Goal: Information Seeking & Learning: Learn about a topic

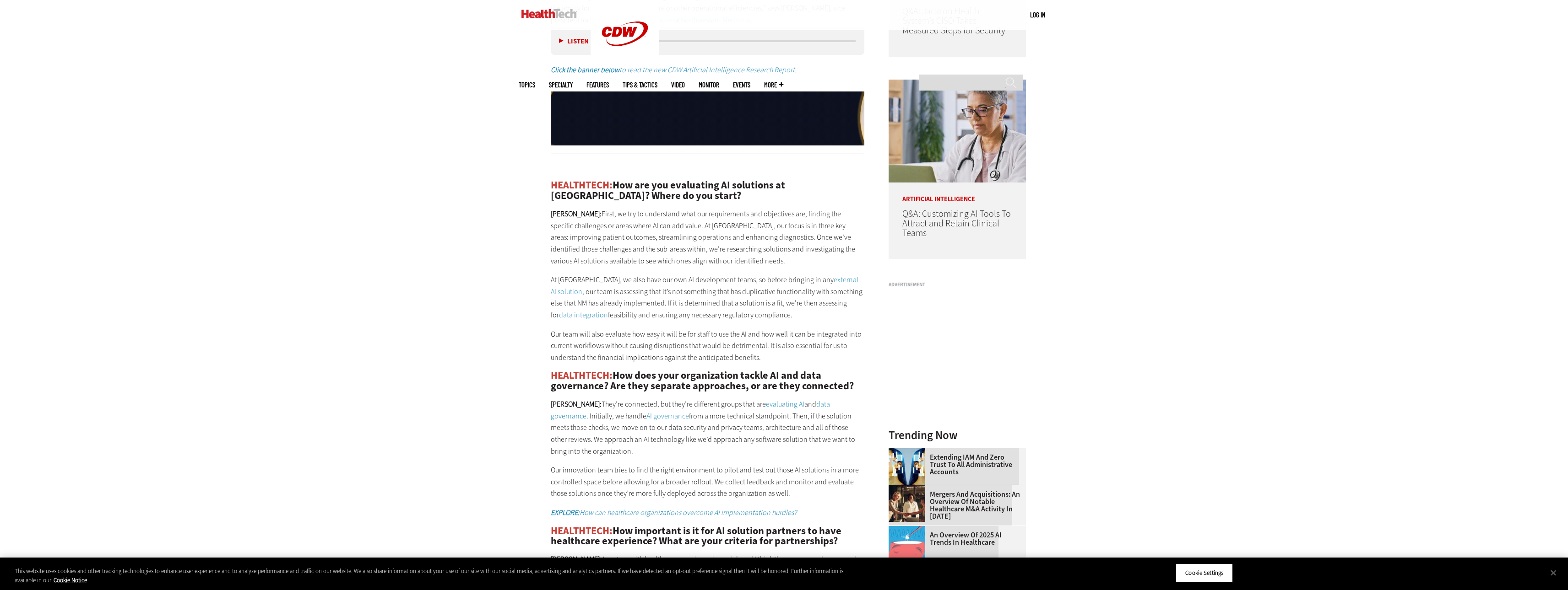
scroll to position [1006, 0]
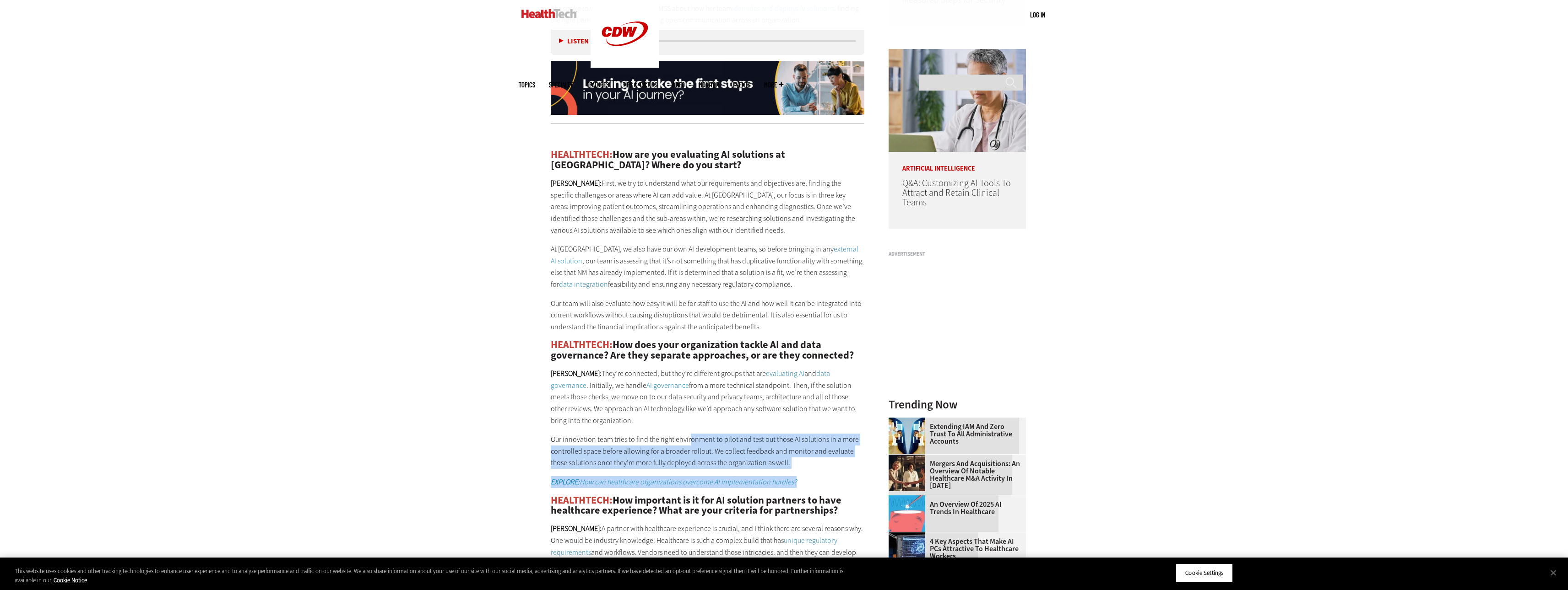
drag, startPoint x: 788, startPoint y: 461, endPoint x: 690, endPoint y: 429, distance: 103.1
click at [690, 429] on div "HEALTHTECH: How are you evaluating AI solutions at Northwestern Medicine? Where…" at bounding box center [707, 453] width 314 height 644
click at [818, 444] on p "Our innovation team tries to find the right environment to pilot and test out t…" at bounding box center [707, 452] width 314 height 35
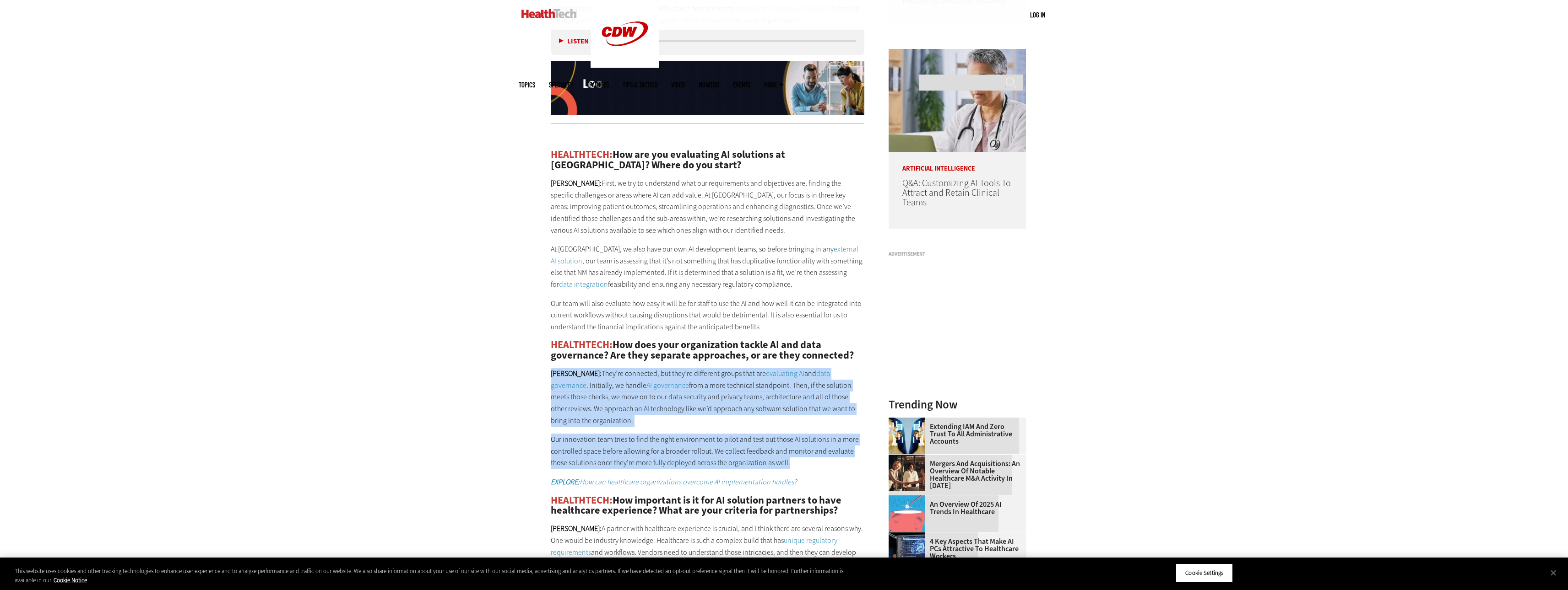
drag, startPoint x: 810, startPoint y: 462, endPoint x: 547, endPoint y: 374, distance: 277.3
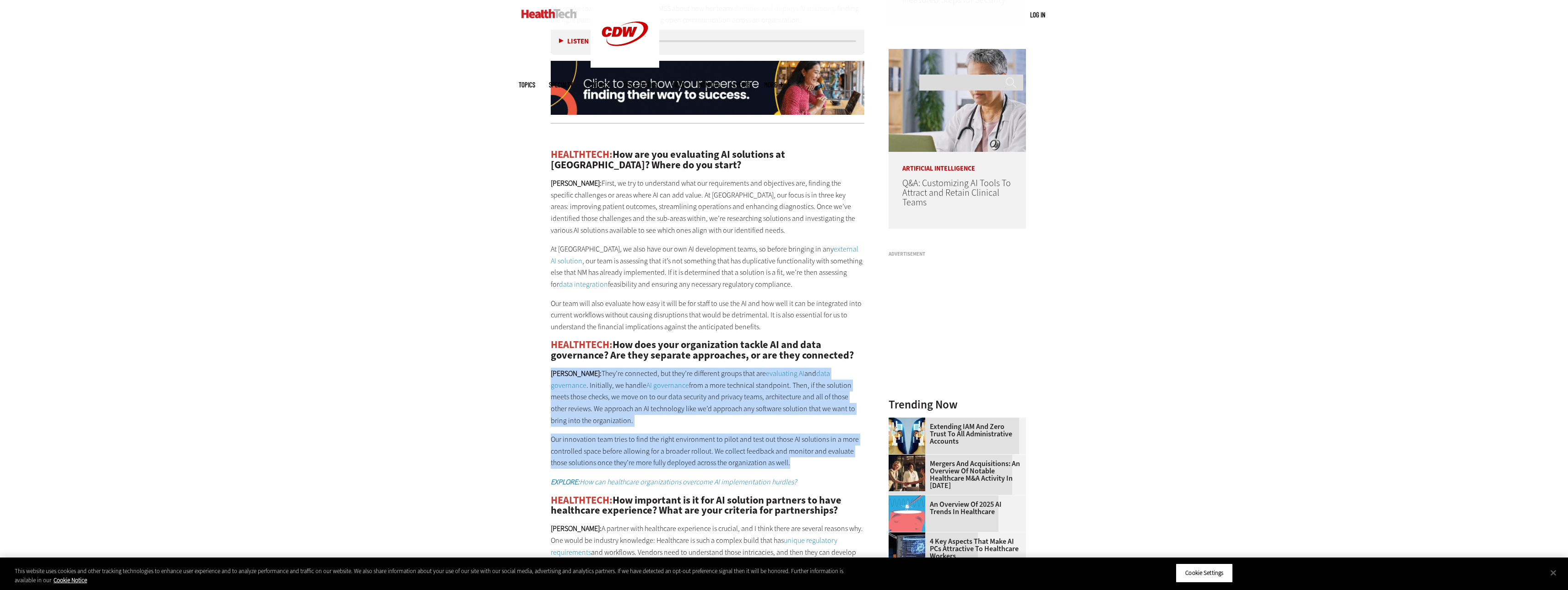
copy div "[PERSON_NAME]: They’re connected, but they’re different groups that are evaluat…"
click at [853, 421] on p "KOCZKA: They’re connected, but they’re different groups that are evaluating AI …" at bounding box center [707, 397] width 314 height 59
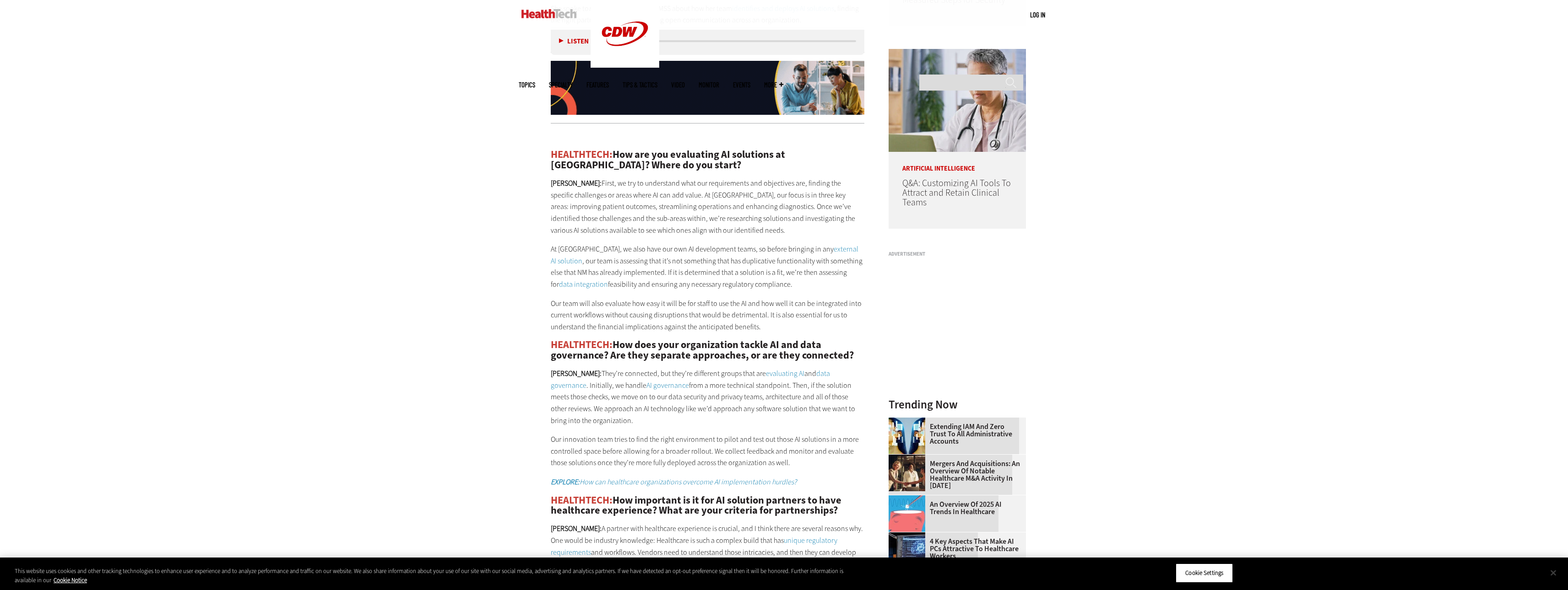
click at [1558, 572] on button "Close" at bounding box center [1553, 573] width 20 height 20
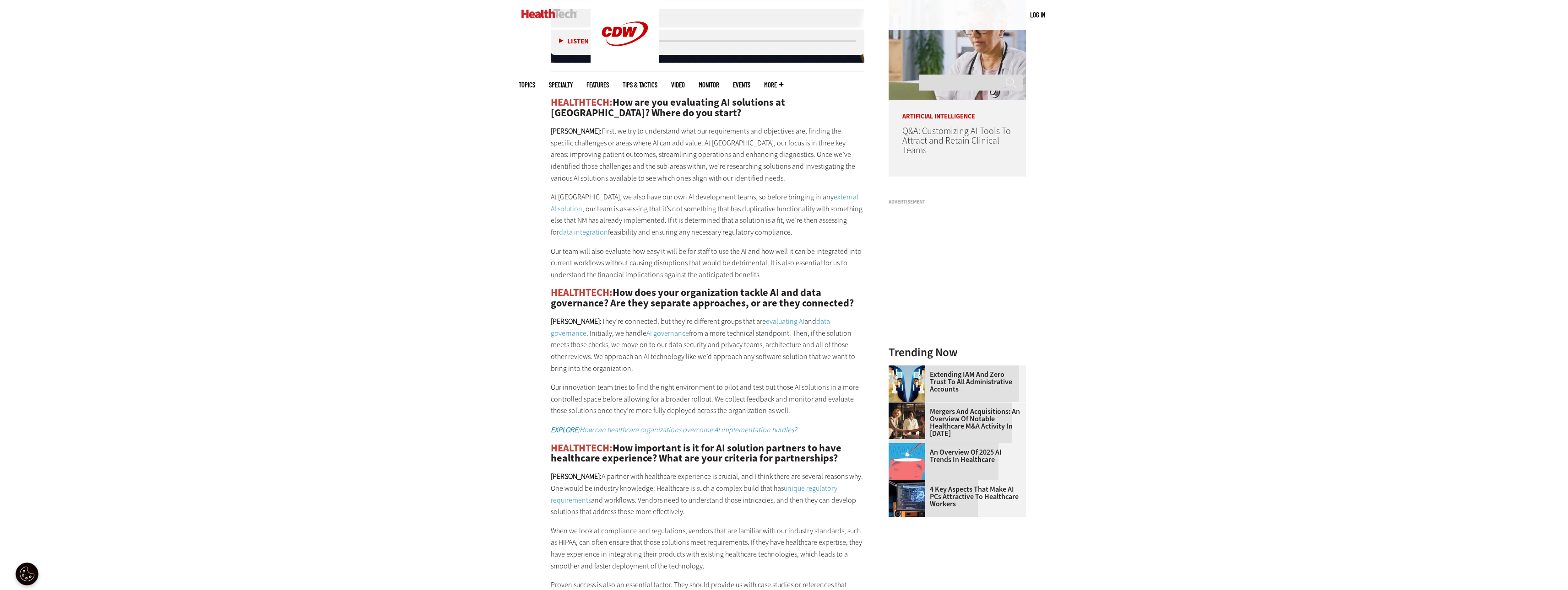
scroll to position [1006, 0]
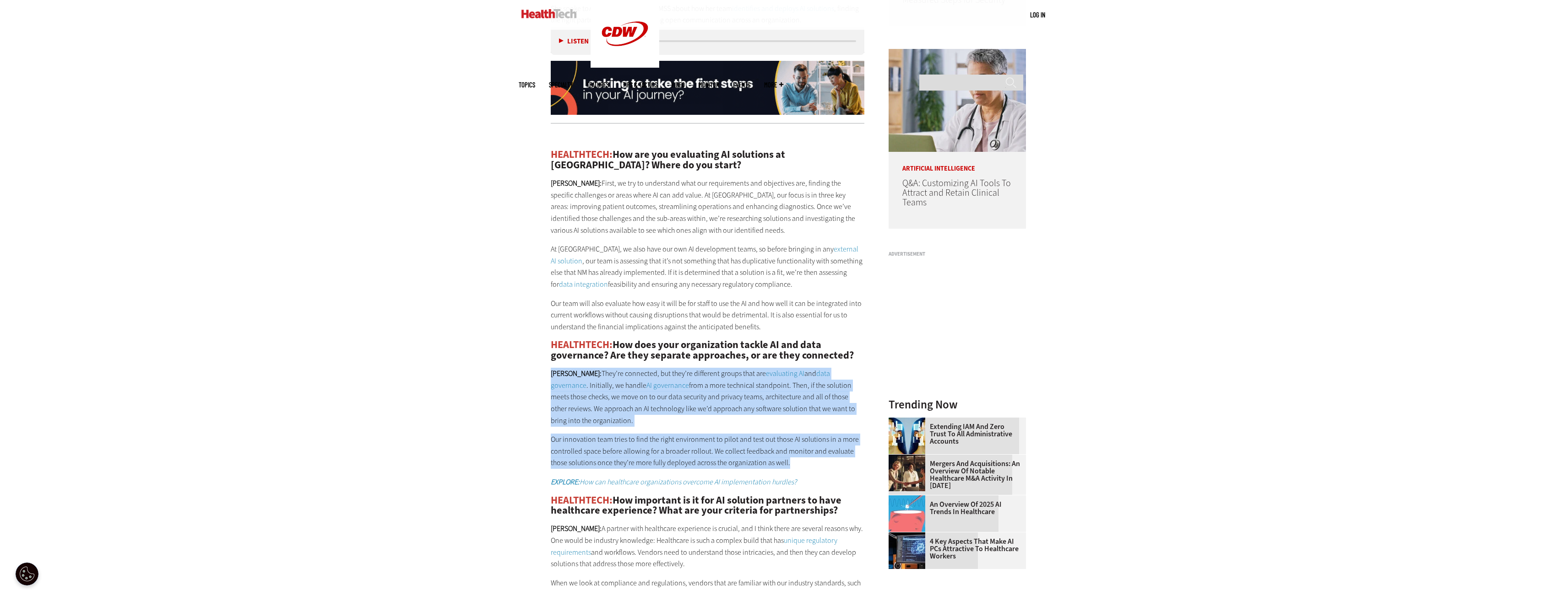
drag, startPoint x: 556, startPoint y: 373, endPoint x: 809, endPoint y: 460, distance: 267.5
copy div "[PERSON_NAME]: They’re connected, but they’re different groups that are evaluat…"
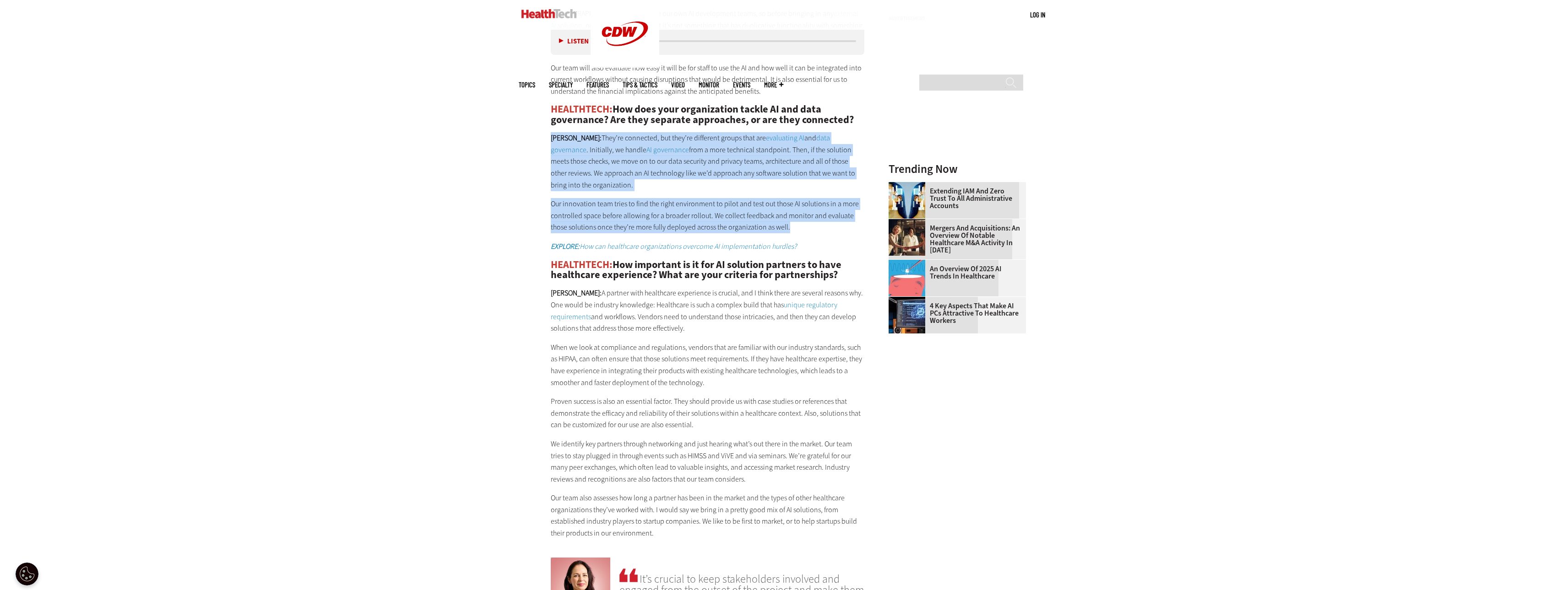
scroll to position [1327, 0]
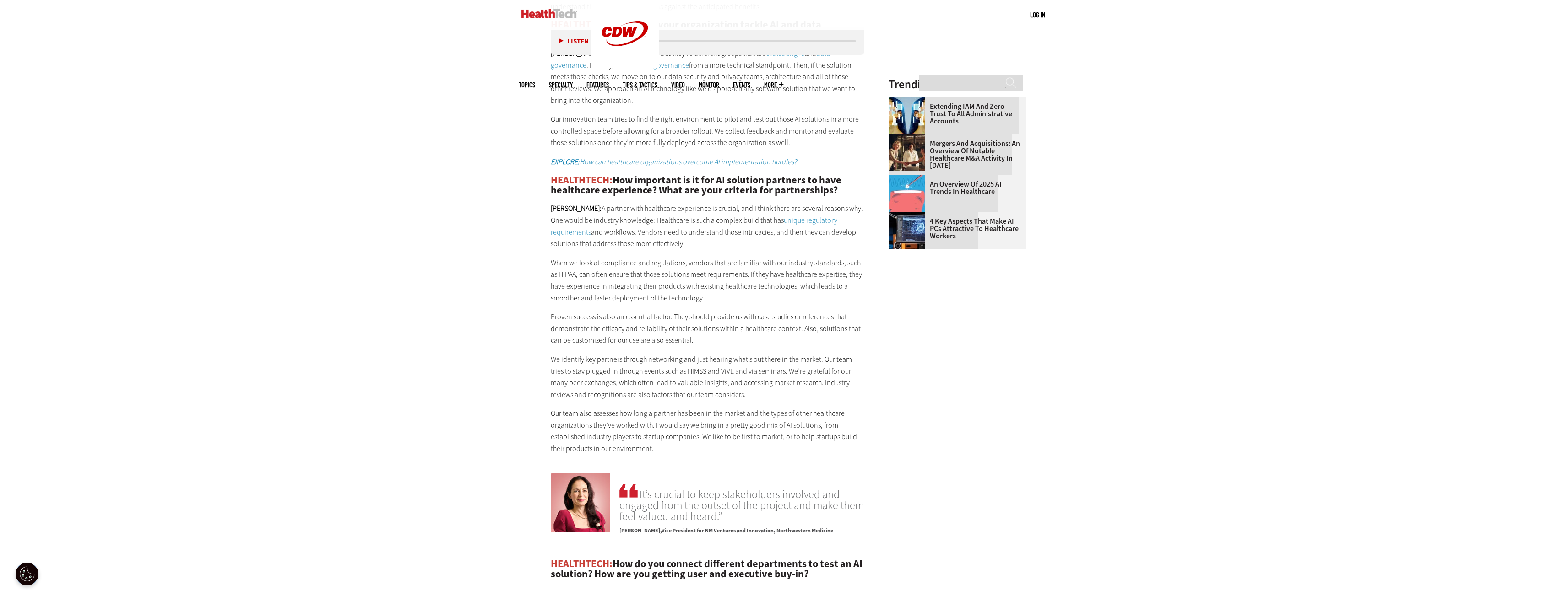
click at [404, 302] on div "Become an Insider Sign up [DATE] to receive premium content! Sign Up MENU Log i…" at bounding box center [784, 519] width 1568 height 3692
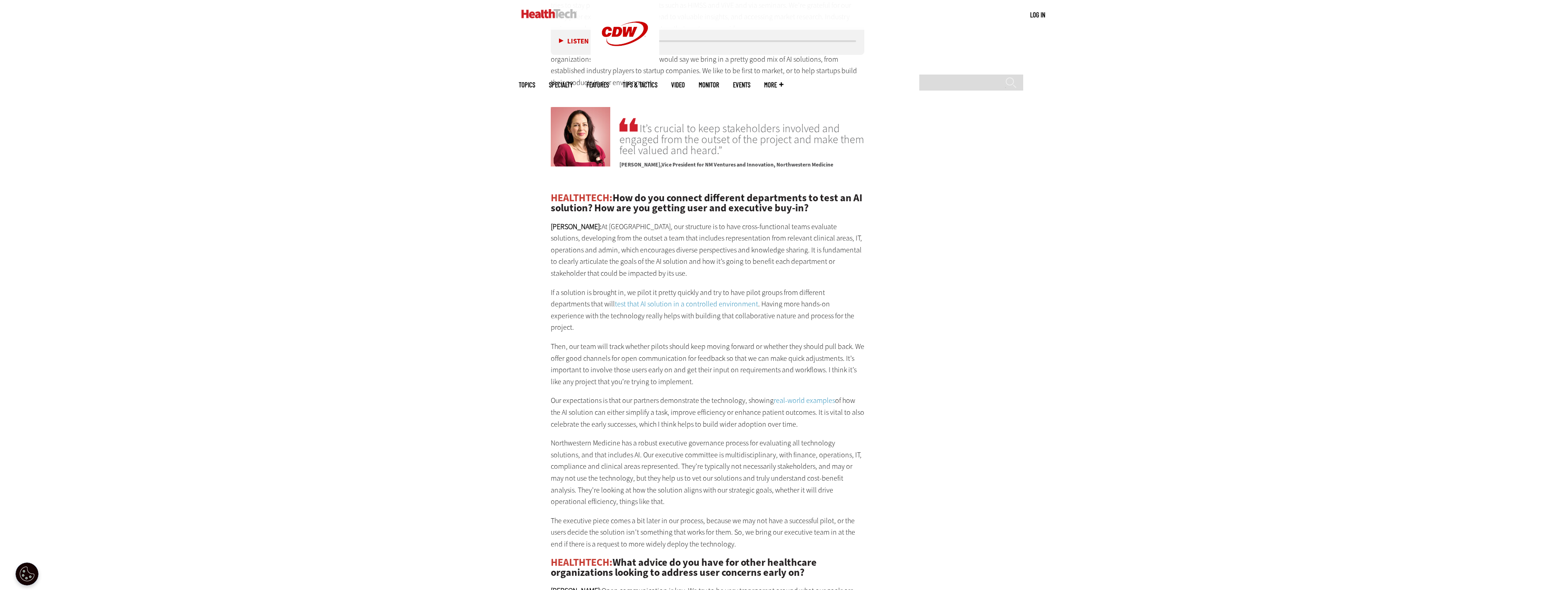
scroll to position [1967, 0]
